Goal: Information Seeking & Learning: Learn about a topic

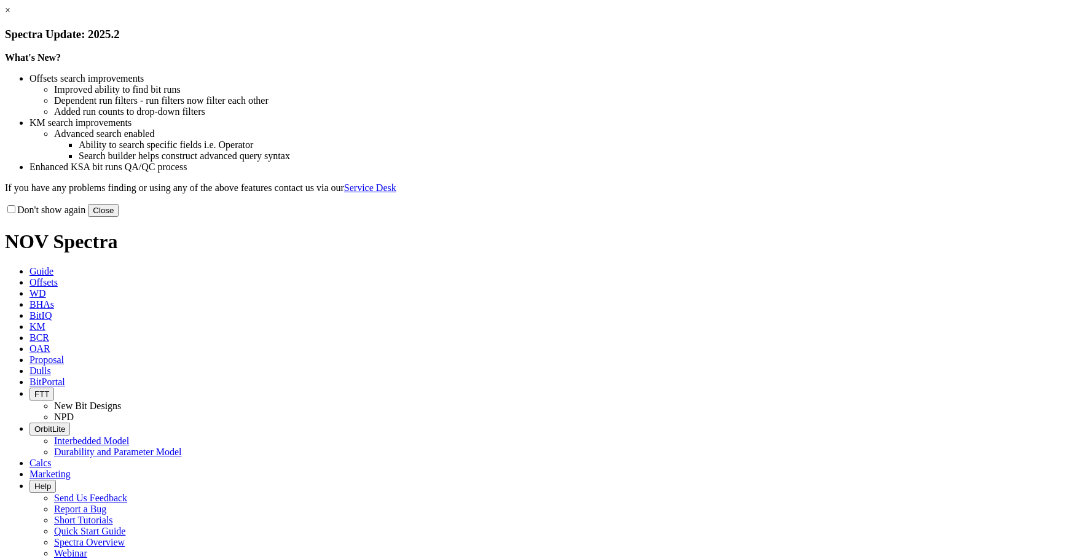
click at [119, 217] on button "Close" at bounding box center [103, 210] width 31 height 13
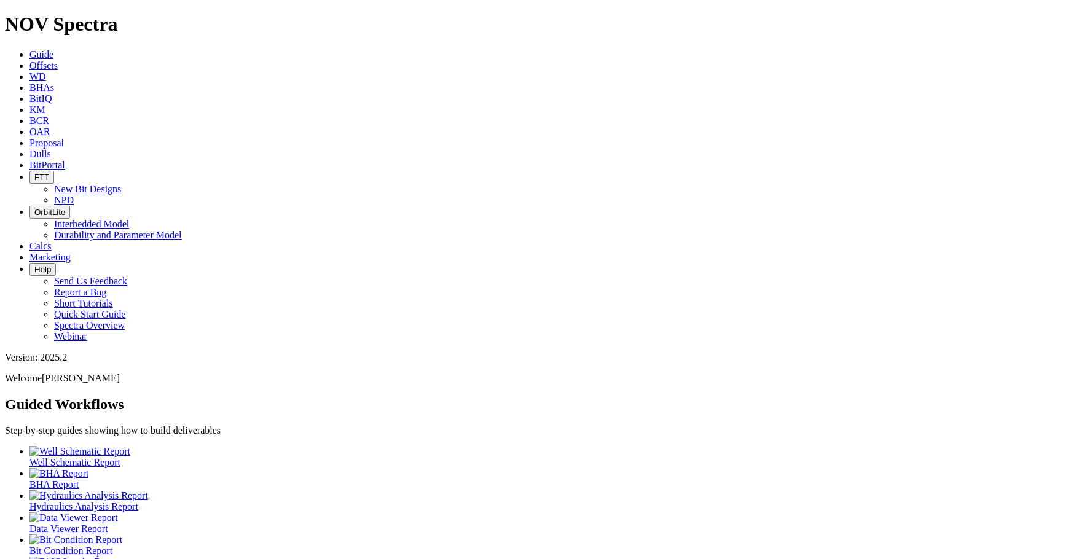
click at [58, 60] on span "Offsets" at bounding box center [43, 65] width 28 height 10
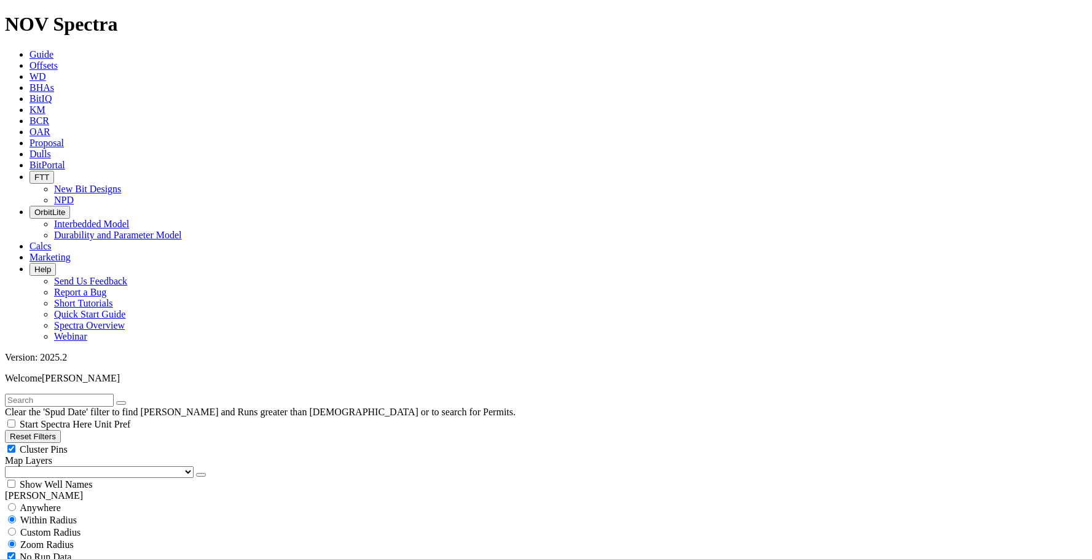
click at [76, 394] on input "text" at bounding box center [59, 400] width 109 height 13
type input "TKC46"
click at [138, 401] on button "submit" at bounding box center [133, 403] width 10 height 4
click at [38, 502] on span "Anywhere" at bounding box center [40, 507] width 41 height 10
radio input "true"
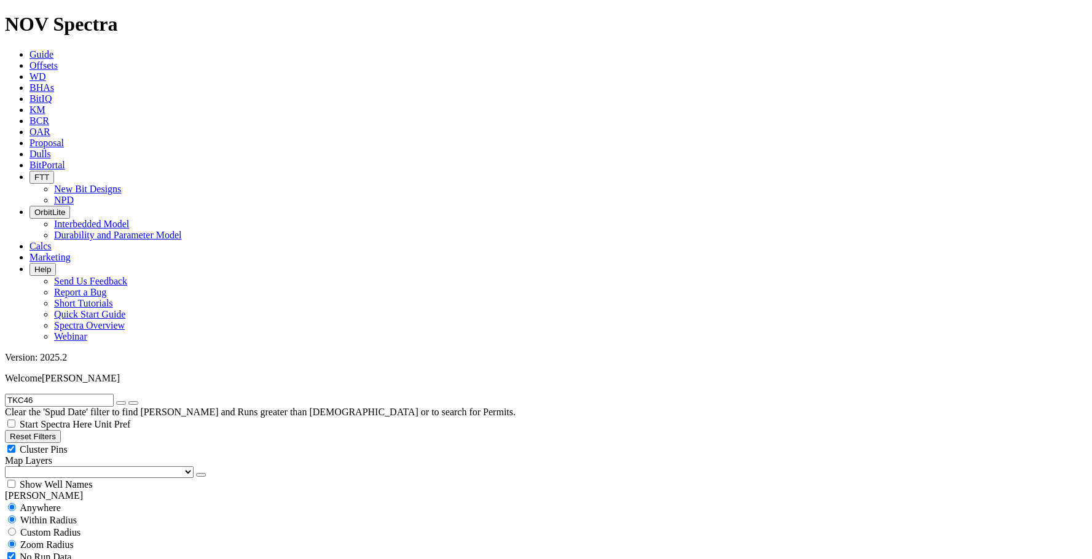
radio input "false"
select select "6.125"
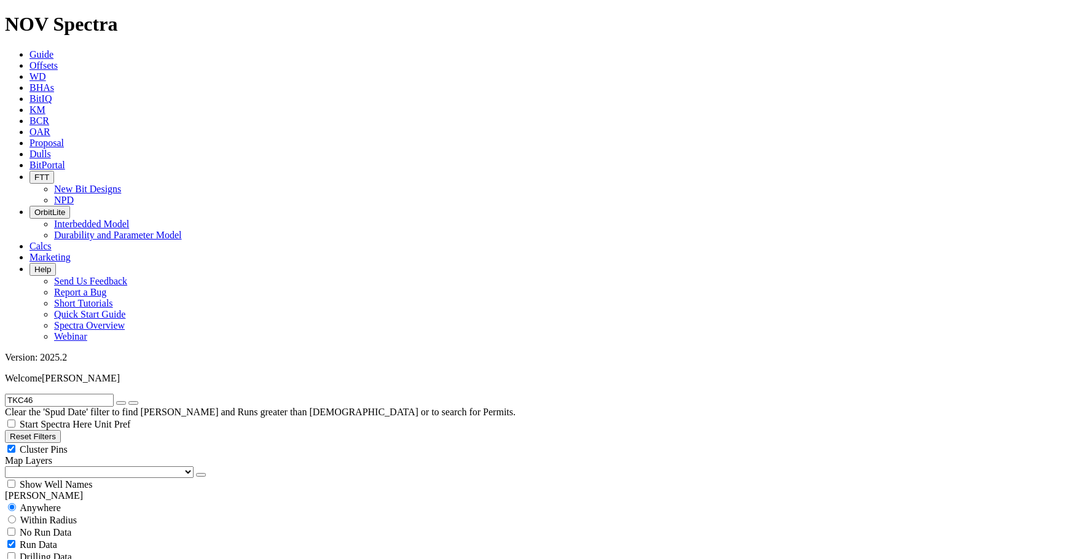
checkbox input "false"
radio input "false"
radio input "true"
click at [58, 502] on span "Anywhere" at bounding box center [40, 507] width 41 height 10
radio input "true"
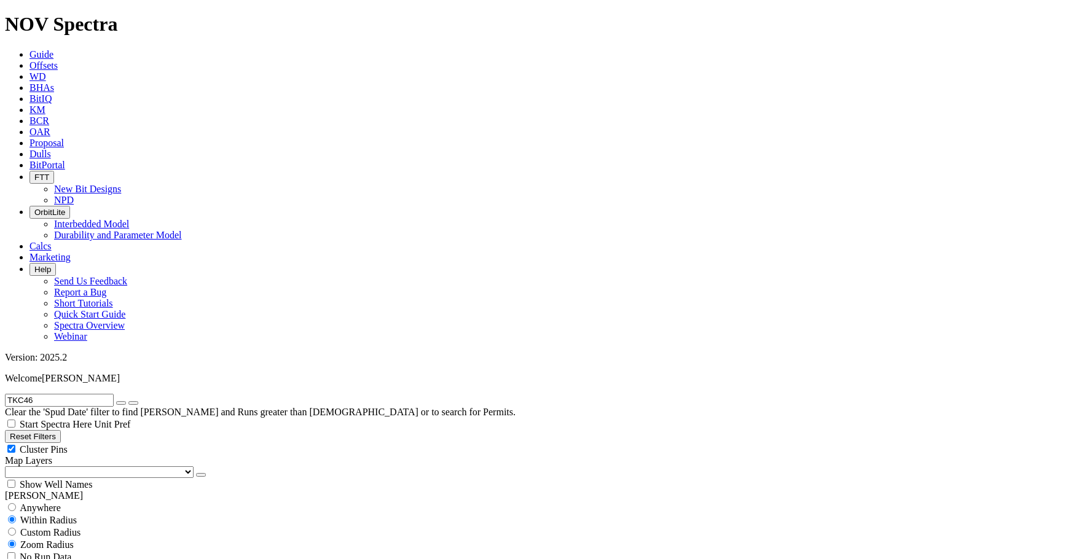
radio input "false"
click at [121, 403] on icon "button" at bounding box center [121, 403] width 0 height 0
radio input "false"
radio input "true"
click at [81, 394] on input "text" at bounding box center [59, 400] width 109 height 13
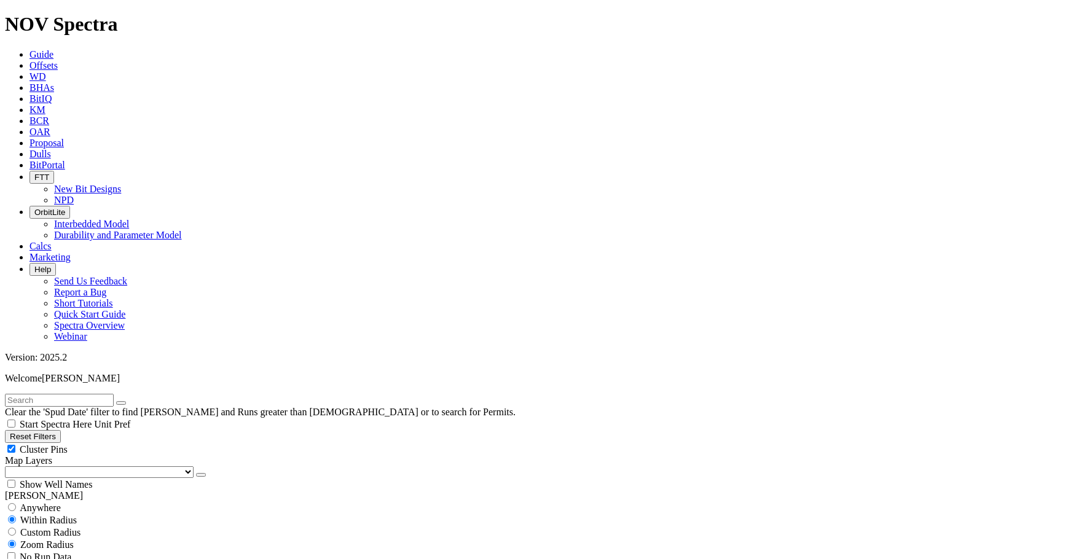
click at [62, 394] on input "text" at bounding box center [59, 400] width 109 height 13
click at [29, 394] on input "text" at bounding box center [59, 400] width 109 height 13
click at [30, 502] on span "Anywhere" at bounding box center [40, 507] width 41 height 10
radio input "true"
radio input "false"
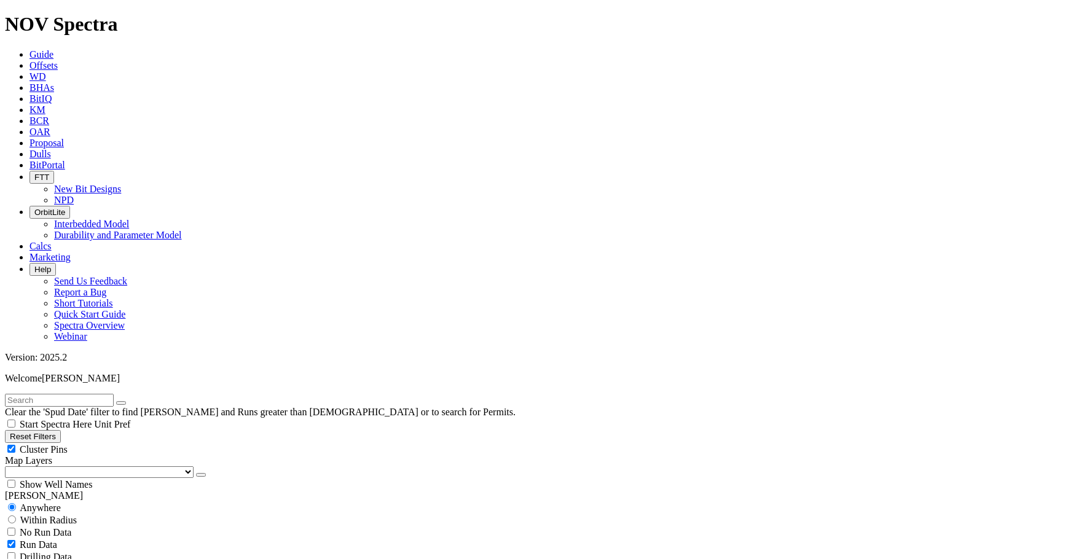
click at [35, 394] on input "text" at bounding box center [59, 400] width 109 height 13
type input "MGWL"
click at [128, 401] on button "submit" at bounding box center [133, 403] width 10 height 4
click at [41, 430] on button "Reset Filters" at bounding box center [33, 436] width 56 height 13
radio input "false"
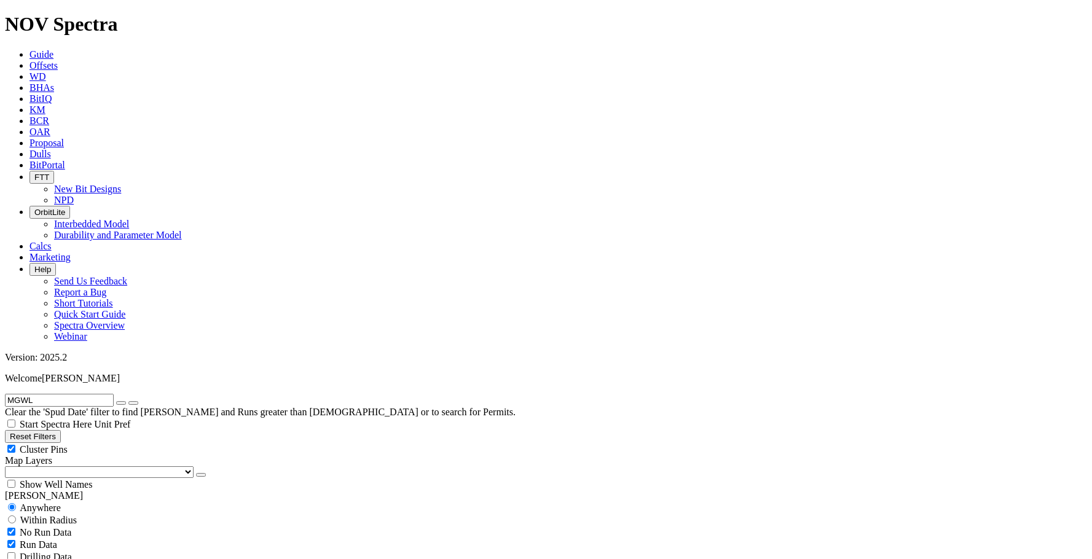
radio input "true"
checkbox input "true"
select select
click at [42, 502] on span "Anywhere" at bounding box center [40, 507] width 41 height 10
radio input "true"
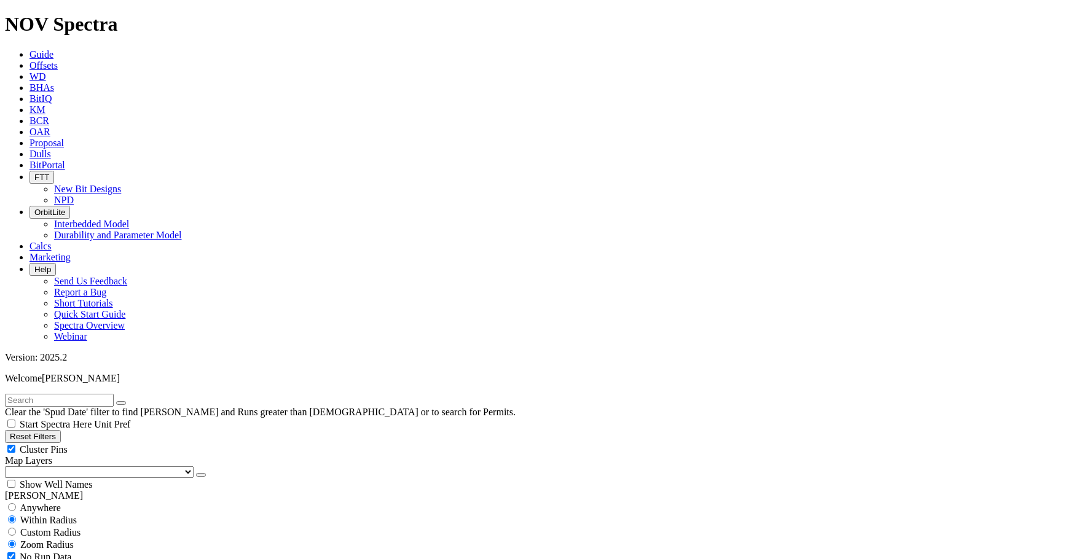
radio input "false"
click at [60, 394] on input "text" at bounding box center [59, 400] width 109 height 13
click at [128, 401] on button "submit" at bounding box center [133, 403] width 10 height 4
click at [39, 394] on input "MGWL" at bounding box center [59, 400] width 109 height 13
drag, startPoint x: 51, startPoint y: 52, endPoint x: -30, endPoint y: 42, distance: 81.7
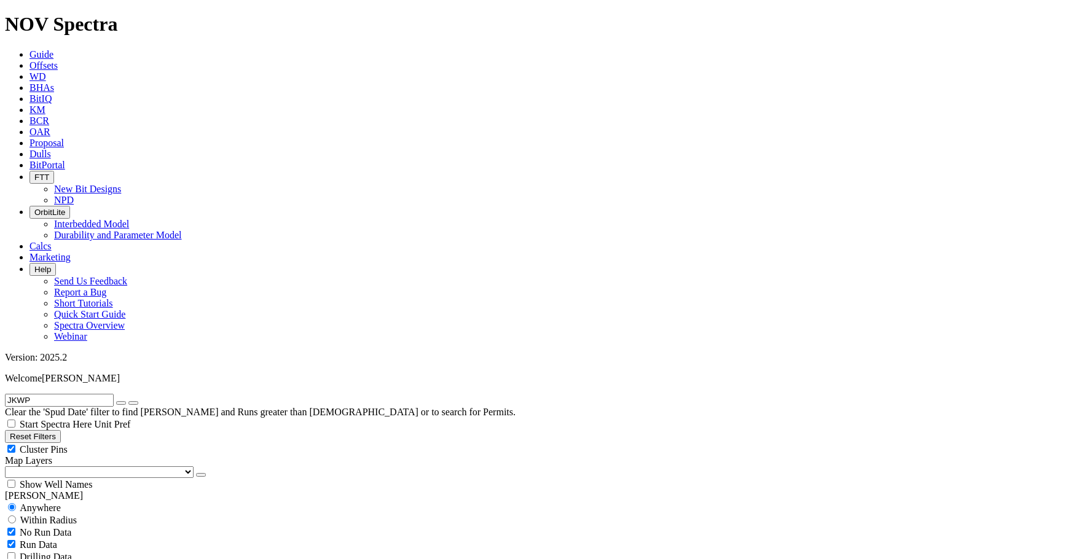
click at [71, 394] on input "JKWP" at bounding box center [59, 400] width 109 height 13
drag, startPoint x: 31, startPoint y: 47, endPoint x: -30, endPoint y: 34, distance: 62.8
type input "PLWQ"
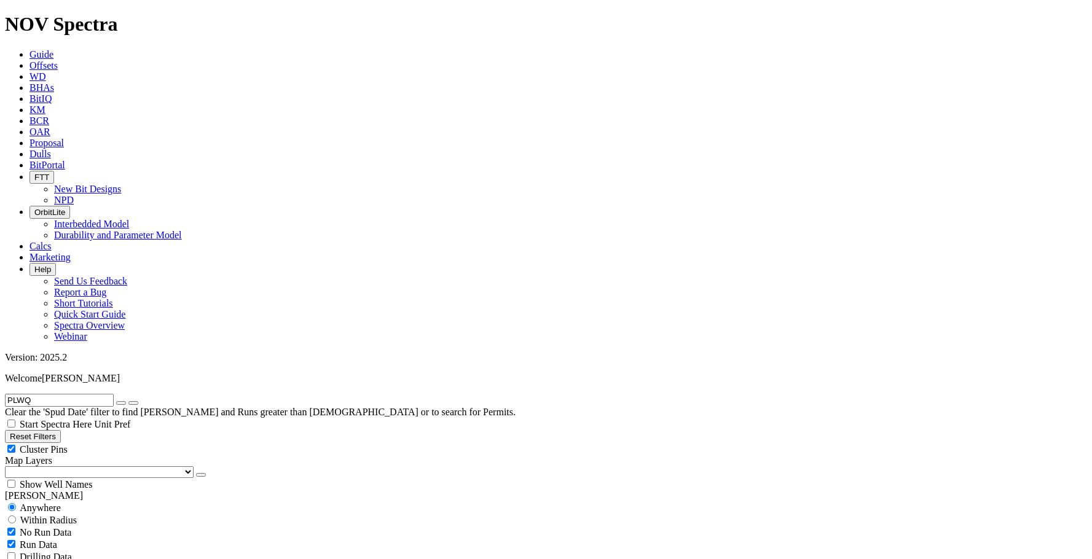
click at [128, 401] on button "submit" at bounding box center [133, 403] width 10 height 4
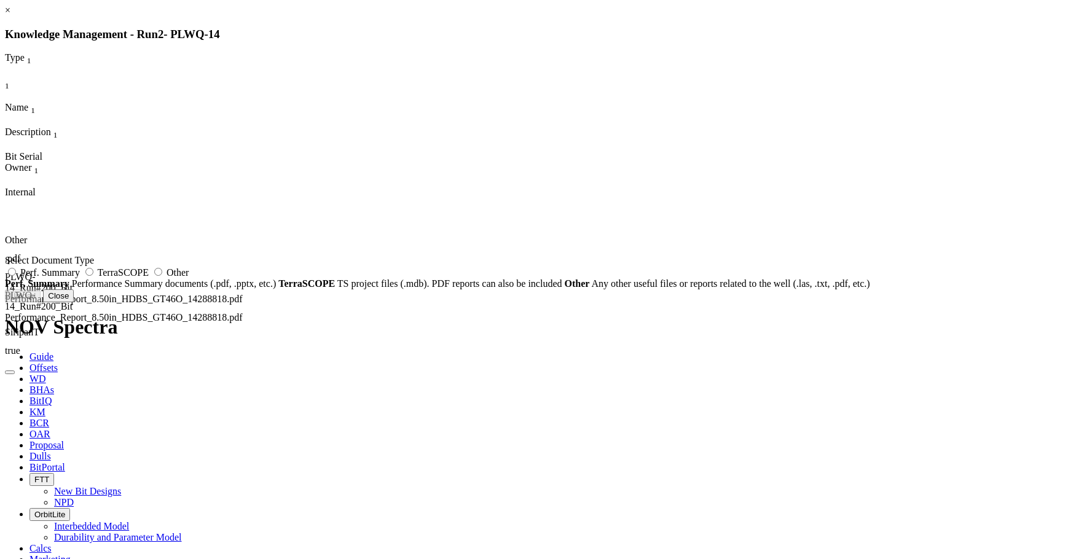
click at [10, 15] on link "×" at bounding box center [8, 10] width 6 height 10
